Goal: Information Seeking & Learning: Learn about a topic

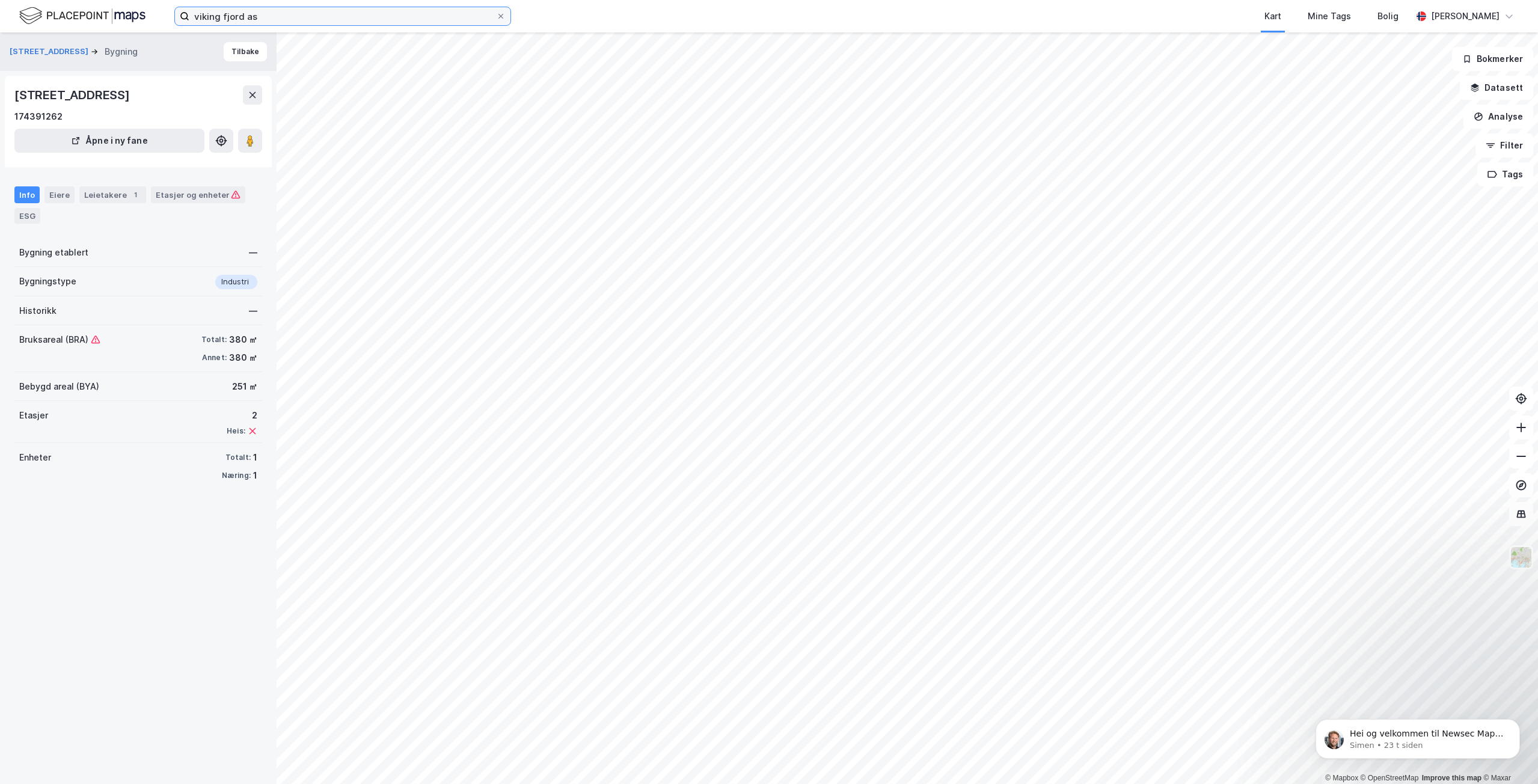
click at [332, 19] on input "viking fjord as" at bounding box center [342, 16] width 306 height 18
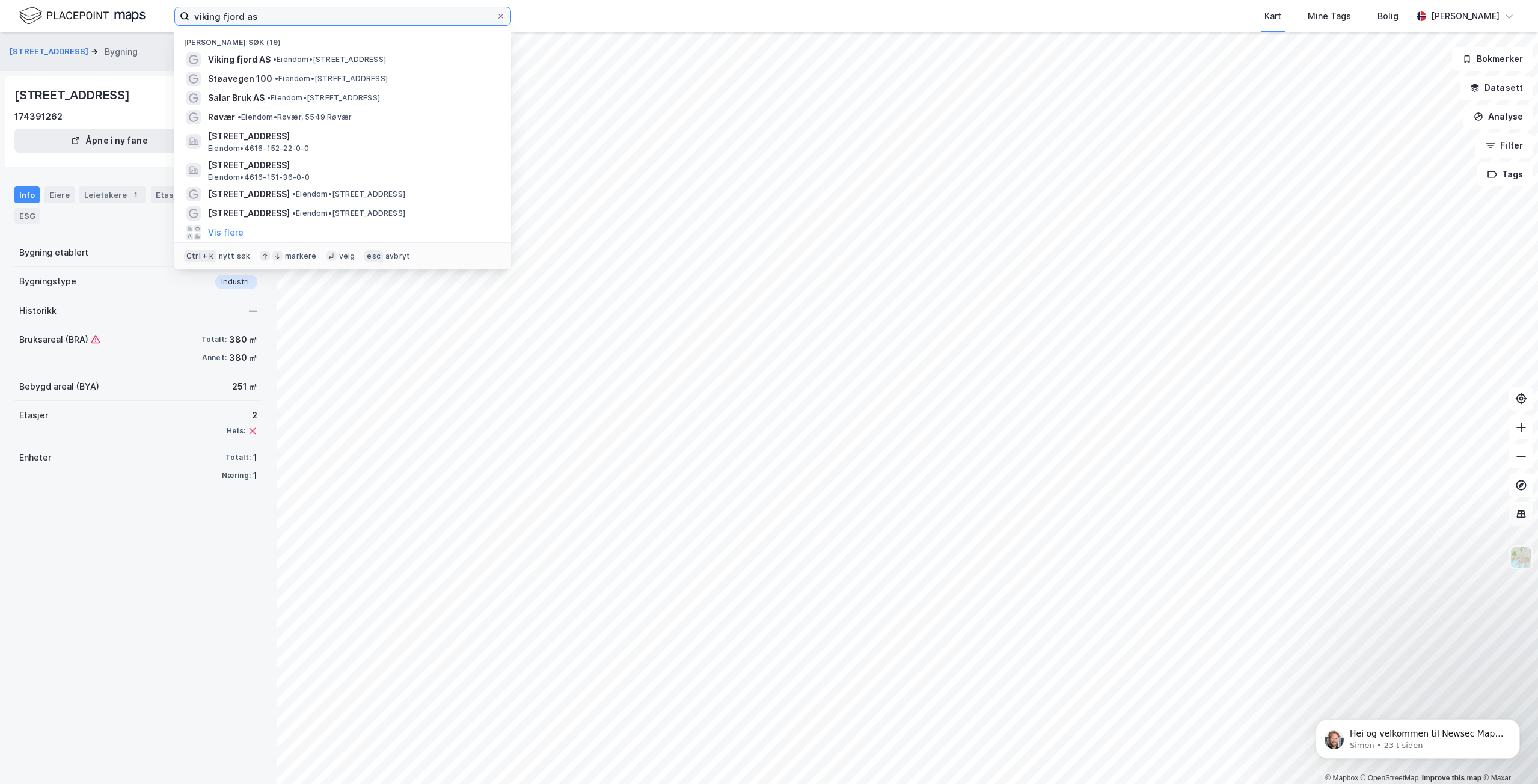
click at [332, 19] on input "viking fjord as" at bounding box center [342, 16] width 306 height 18
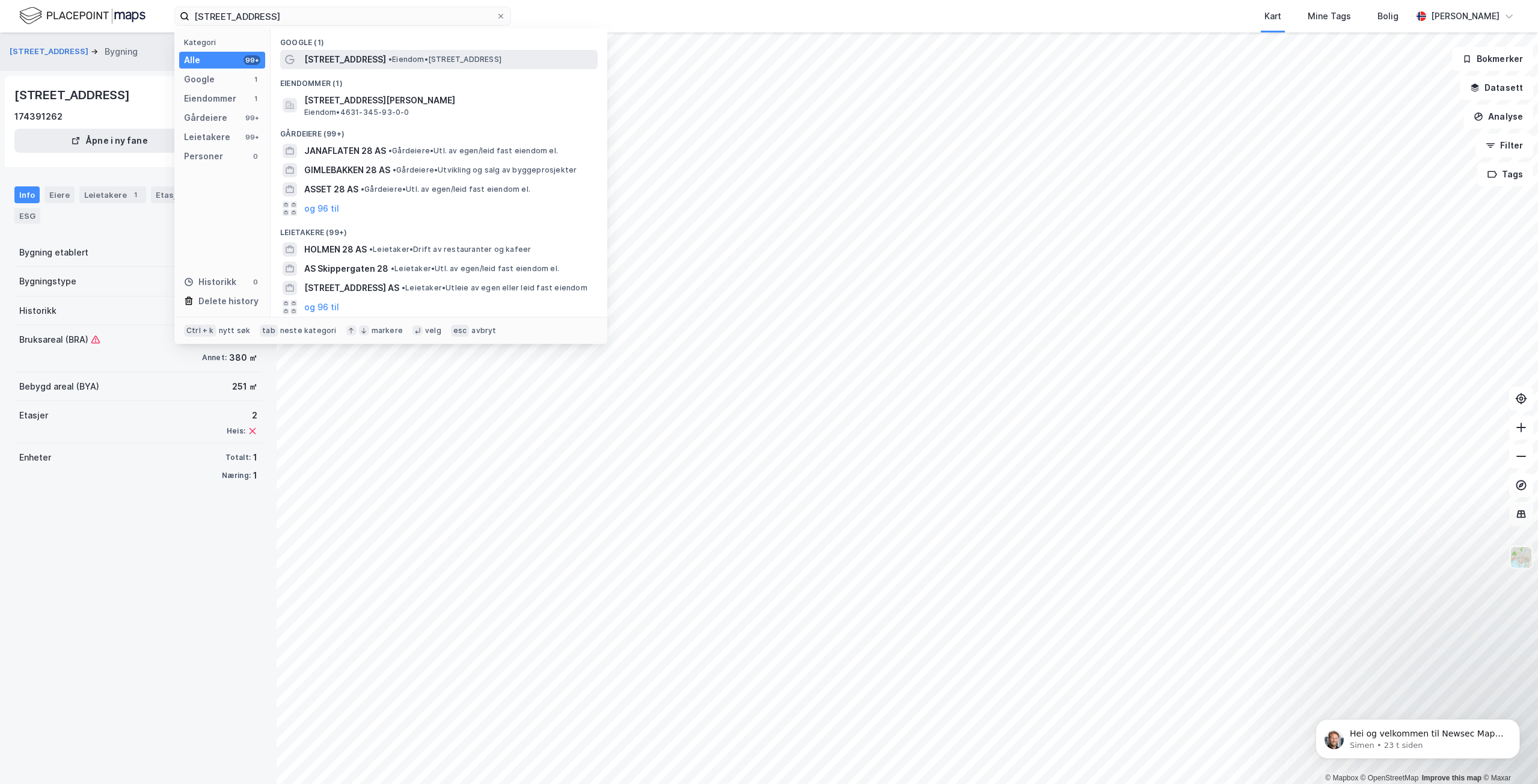
click at [345, 53] on span "[STREET_ADDRESS]" at bounding box center [345, 59] width 82 height 14
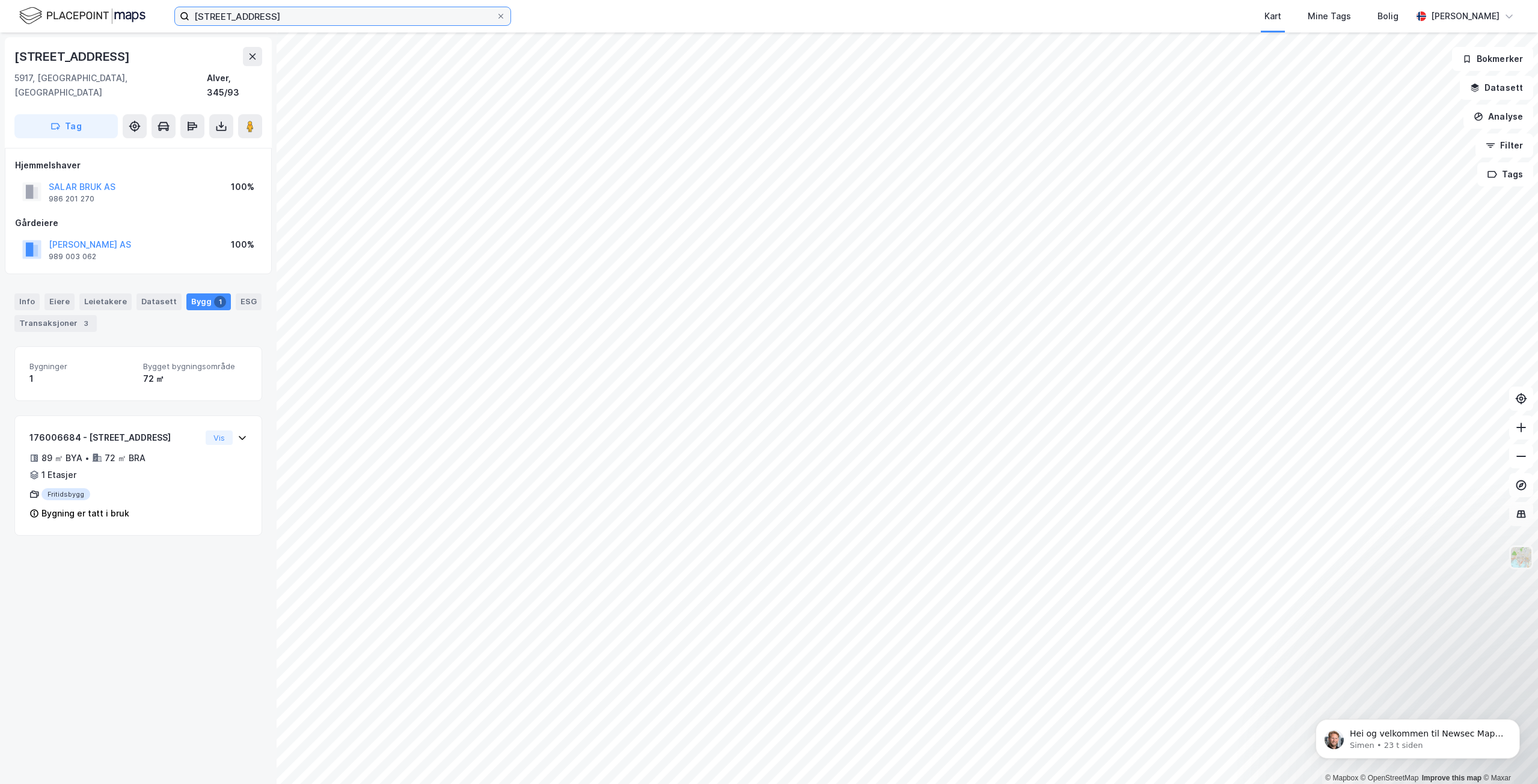
click at [306, 22] on input "[STREET_ADDRESS]" at bounding box center [342, 16] width 306 height 18
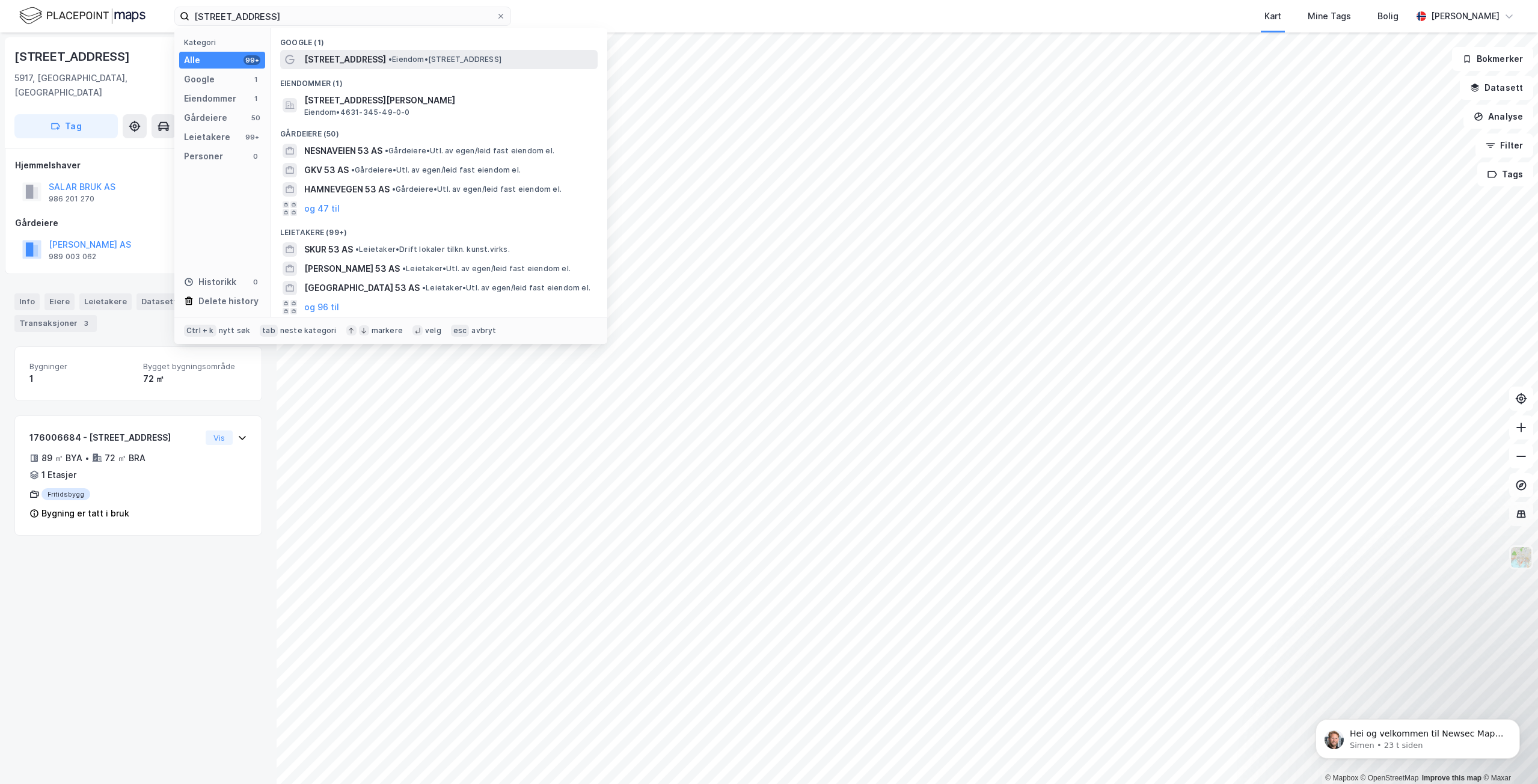
click at [348, 63] on span "[STREET_ADDRESS]" at bounding box center [345, 59] width 82 height 14
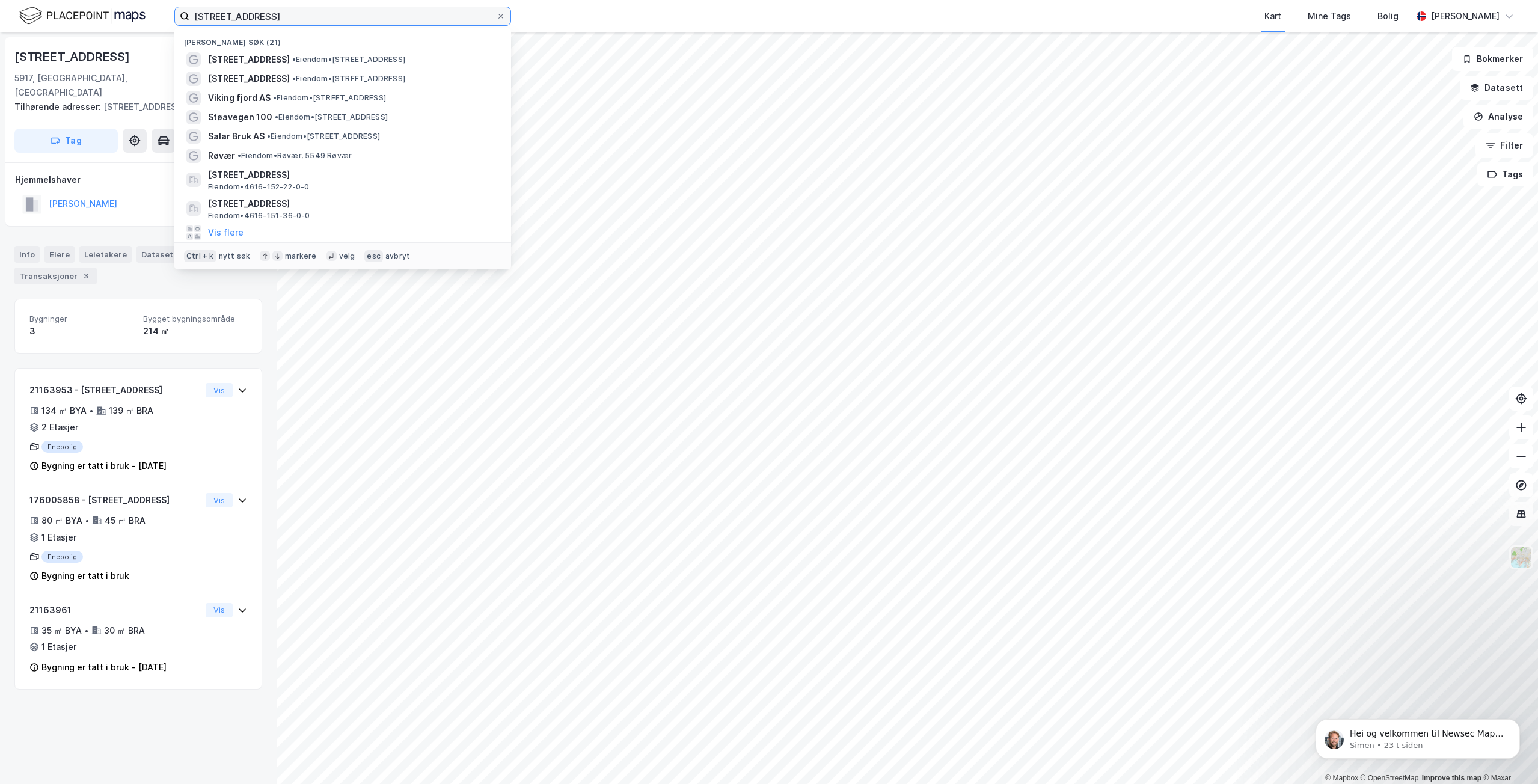
click at [297, 21] on input "[STREET_ADDRESS]" at bounding box center [342, 16] width 306 height 18
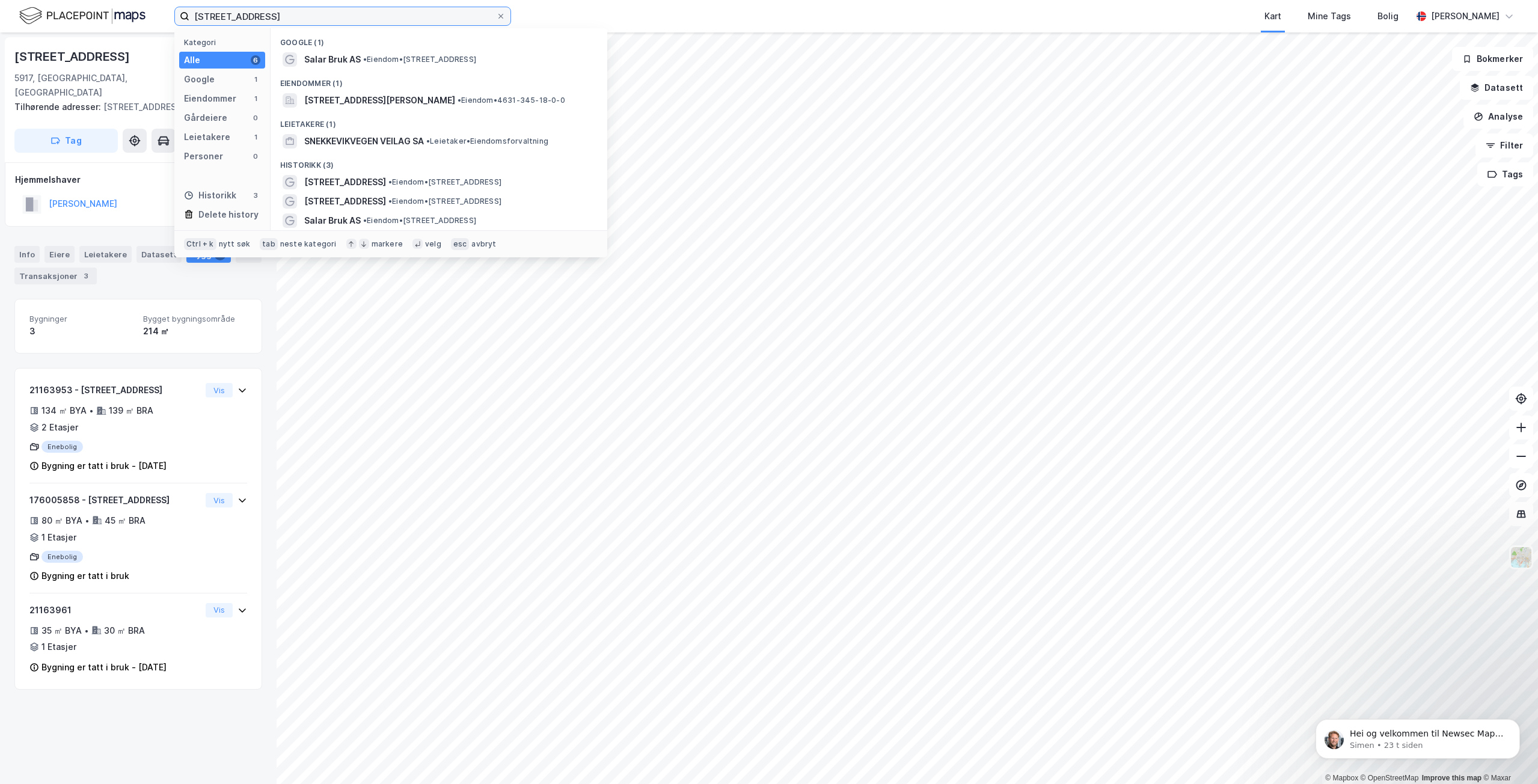
type input "[STREET_ADDRESS]"
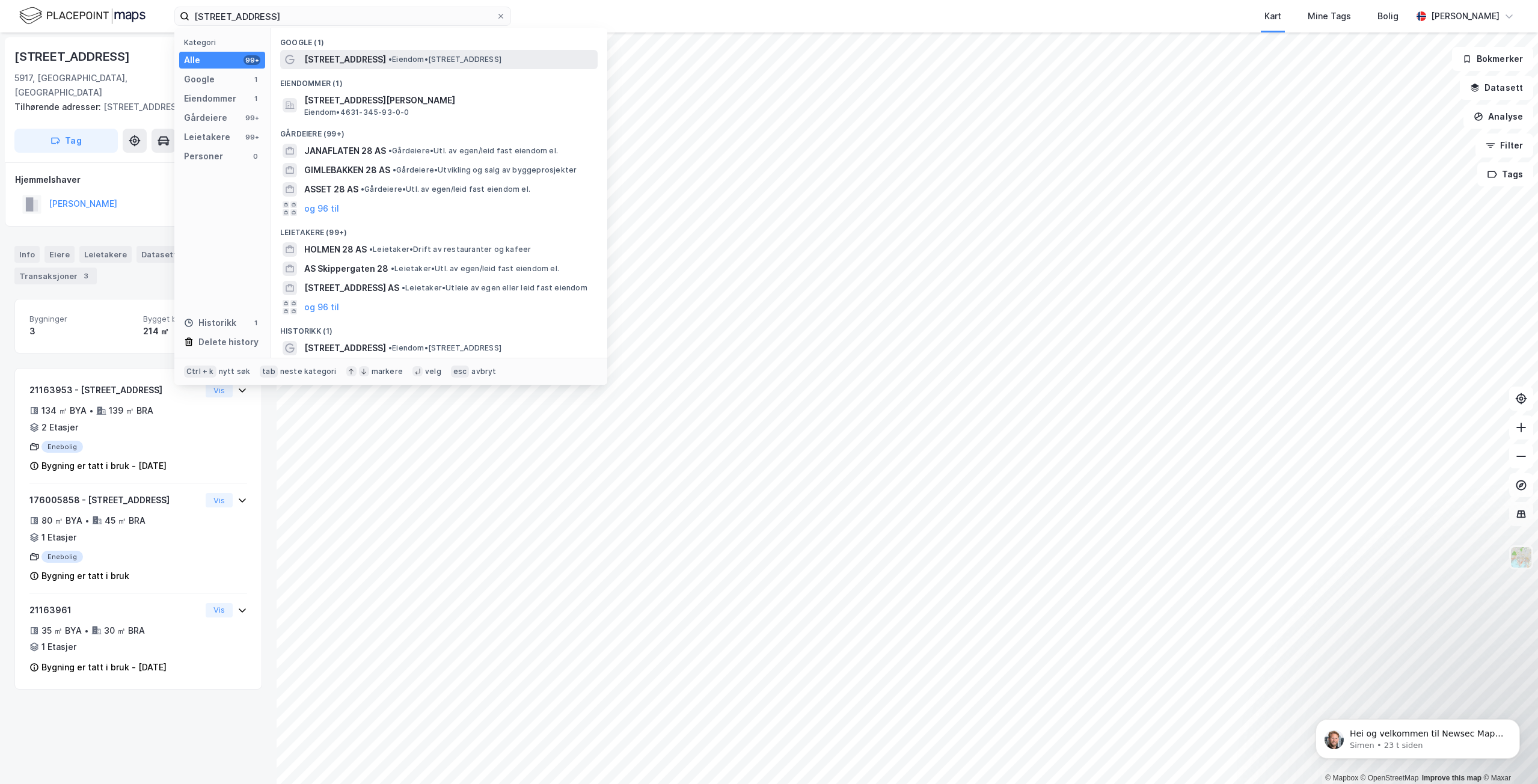
click at [354, 55] on span "[STREET_ADDRESS]" at bounding box center [345, 59] width 82 height 14
